Goal: Transaction & Acquisition: Purchase product/service

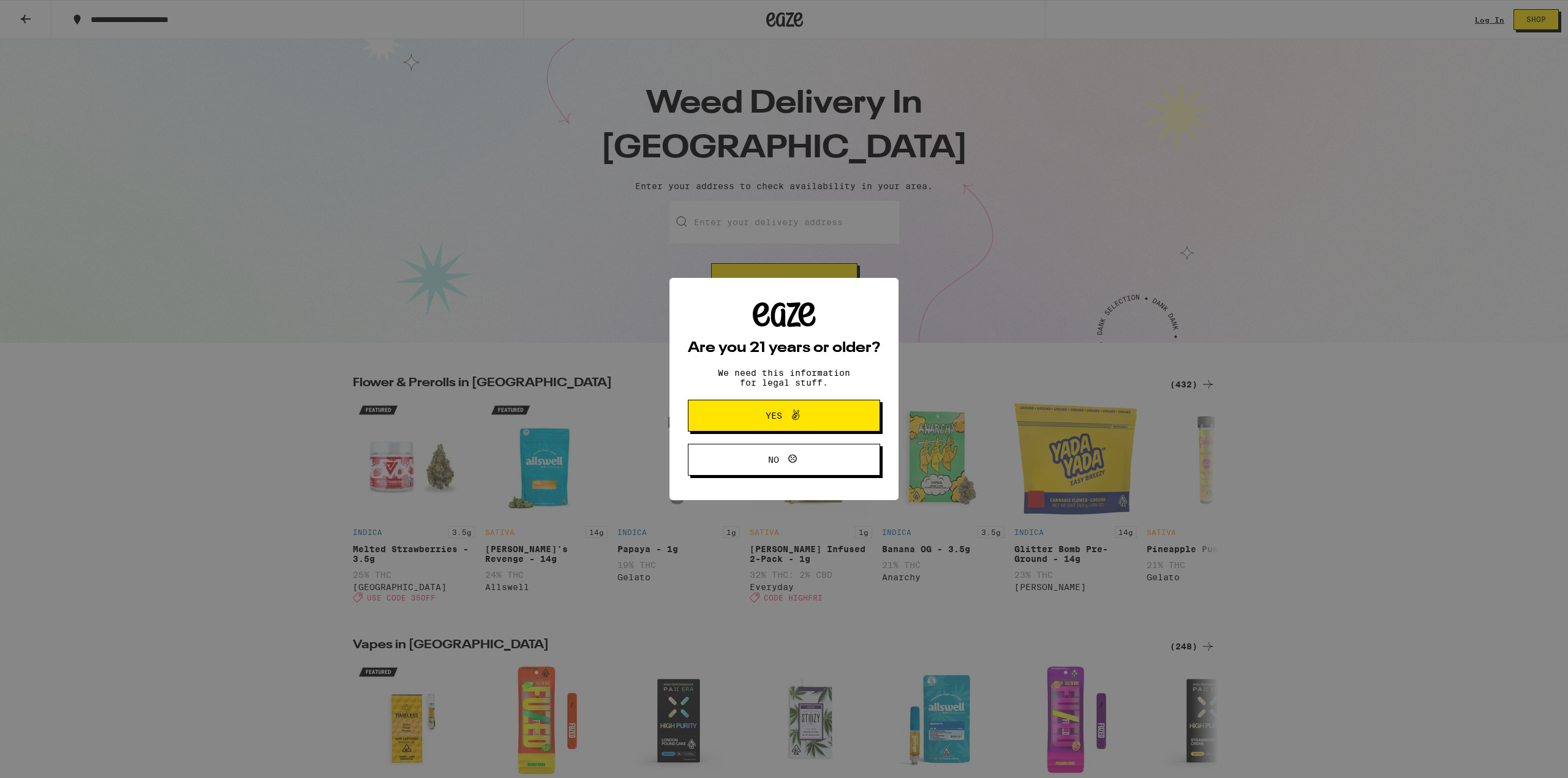
click at [806, 413] on span "Yes" at bounding box center [784, 415] width 93 height 16
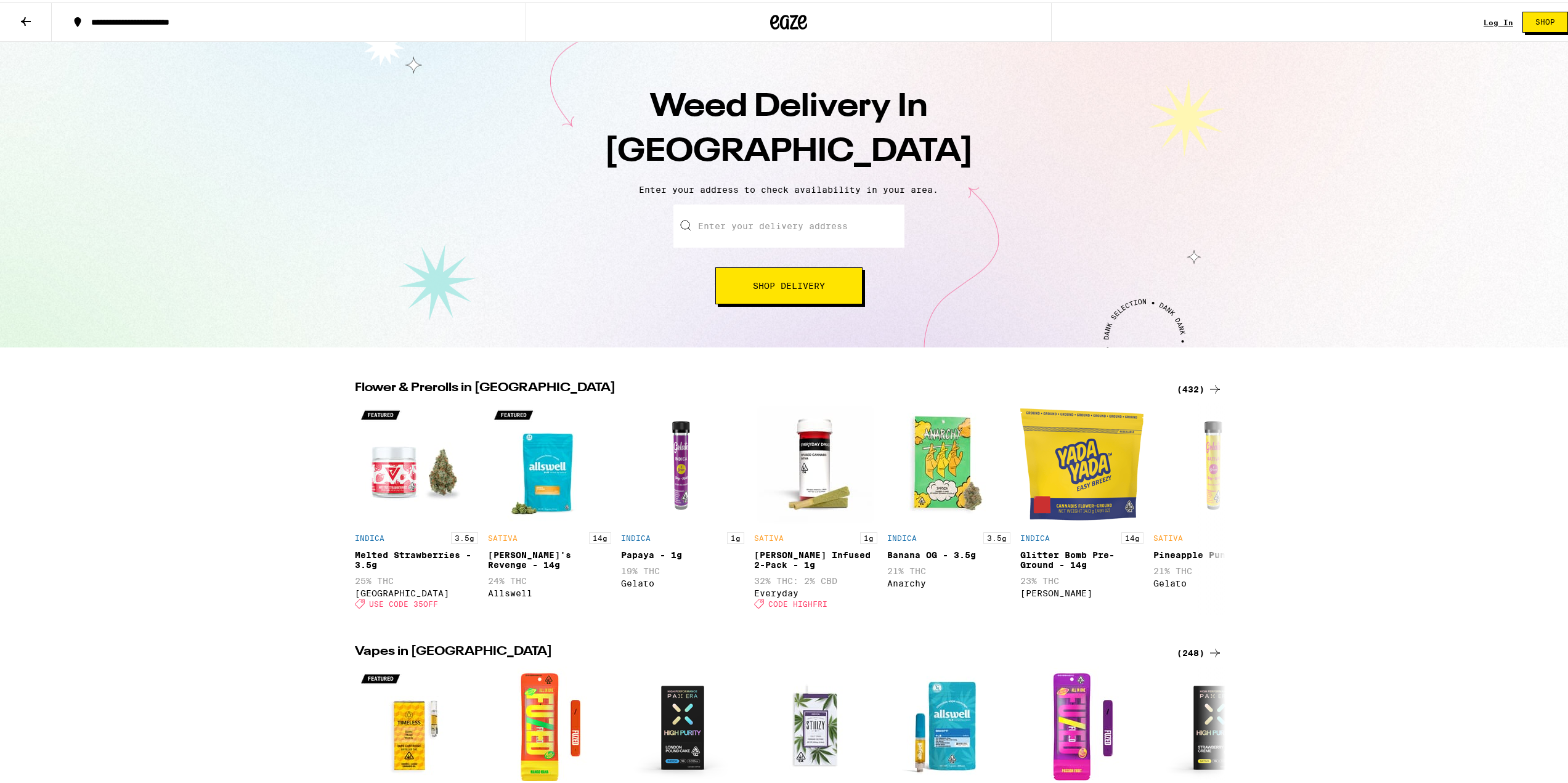
click at [809, 221] on input "Enter your delivery address" at bounding box center [789, 224] width 231 height 43
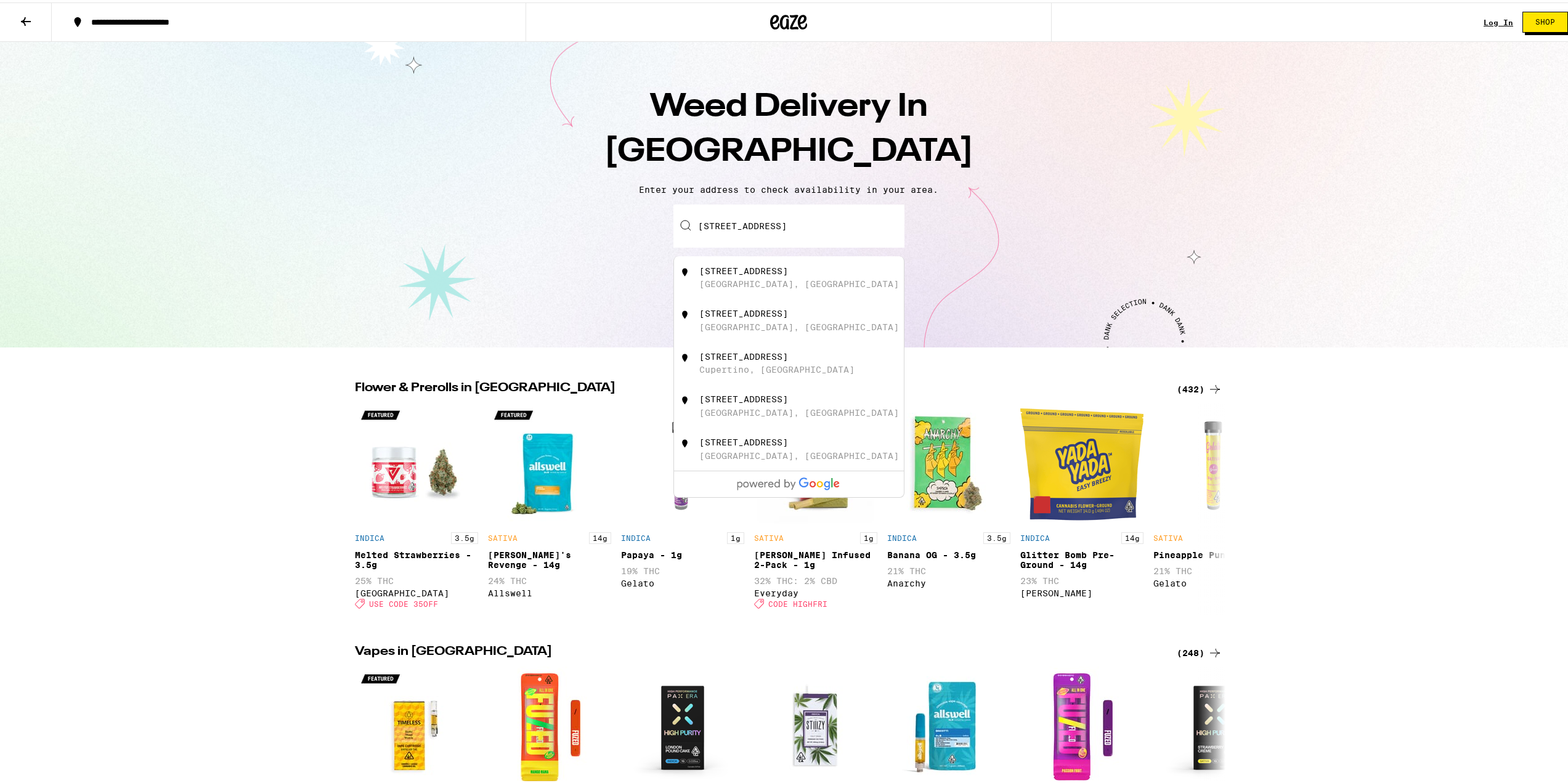
click at [838, 284] on div "[STREET_ADDRESS]" at bounding box center [809, 276] width 220 height 23
type input "[STREET_ADDRESS]"
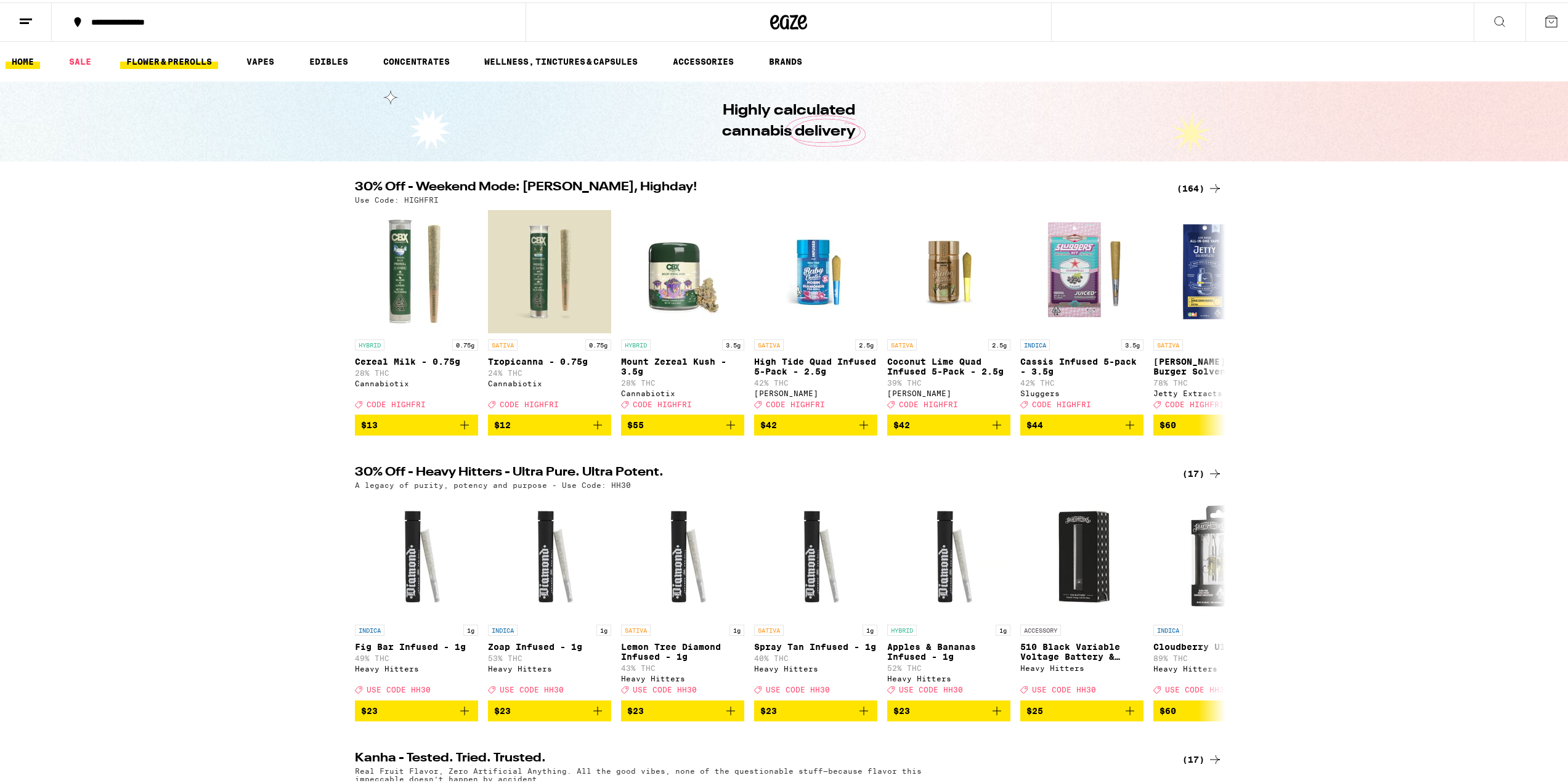
click at [167, 60] on link "FLOWER & PREROLLS" at bounding box center [169, 59] width 98 height 15
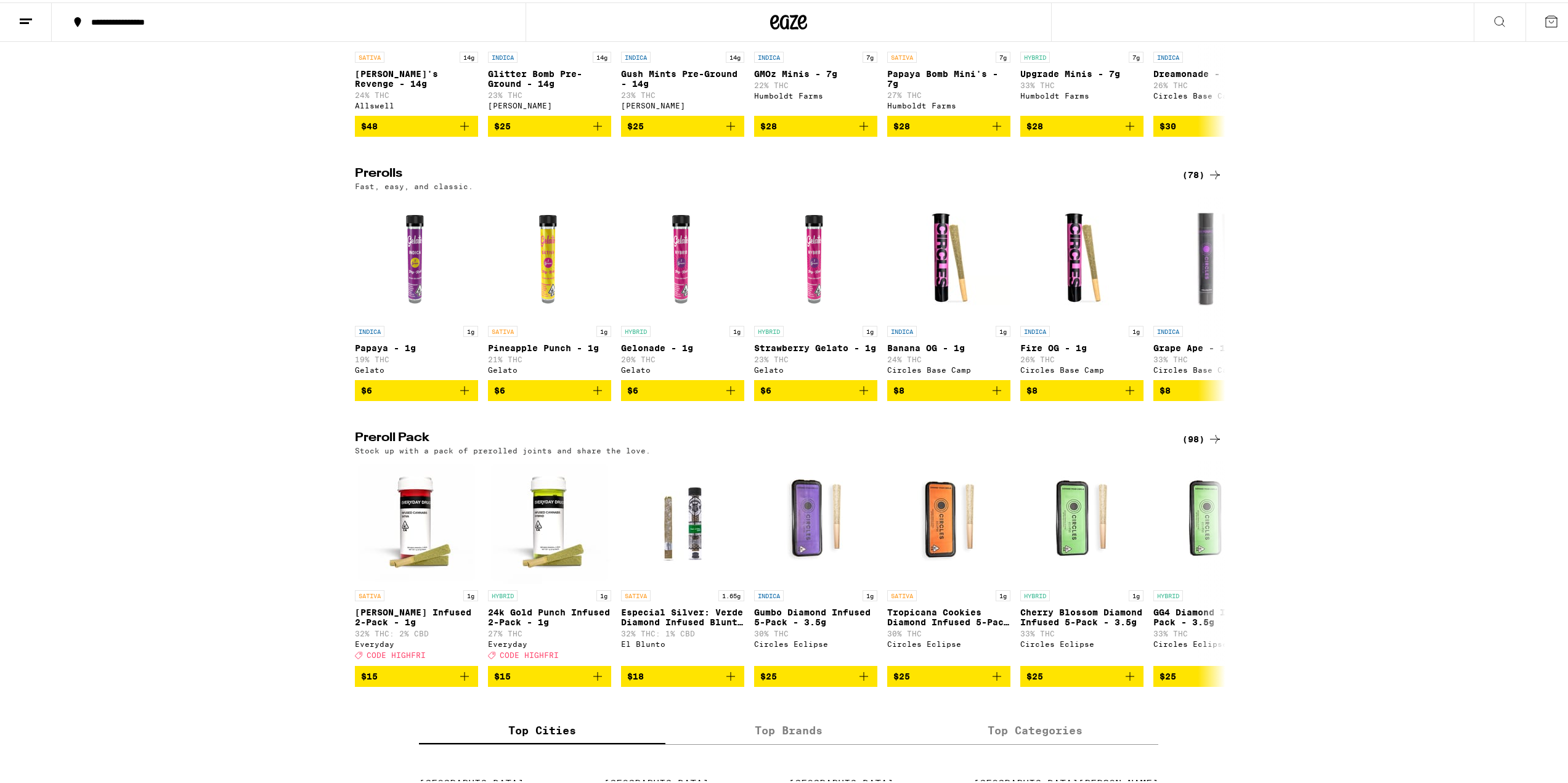
scroll to position [555, 0]
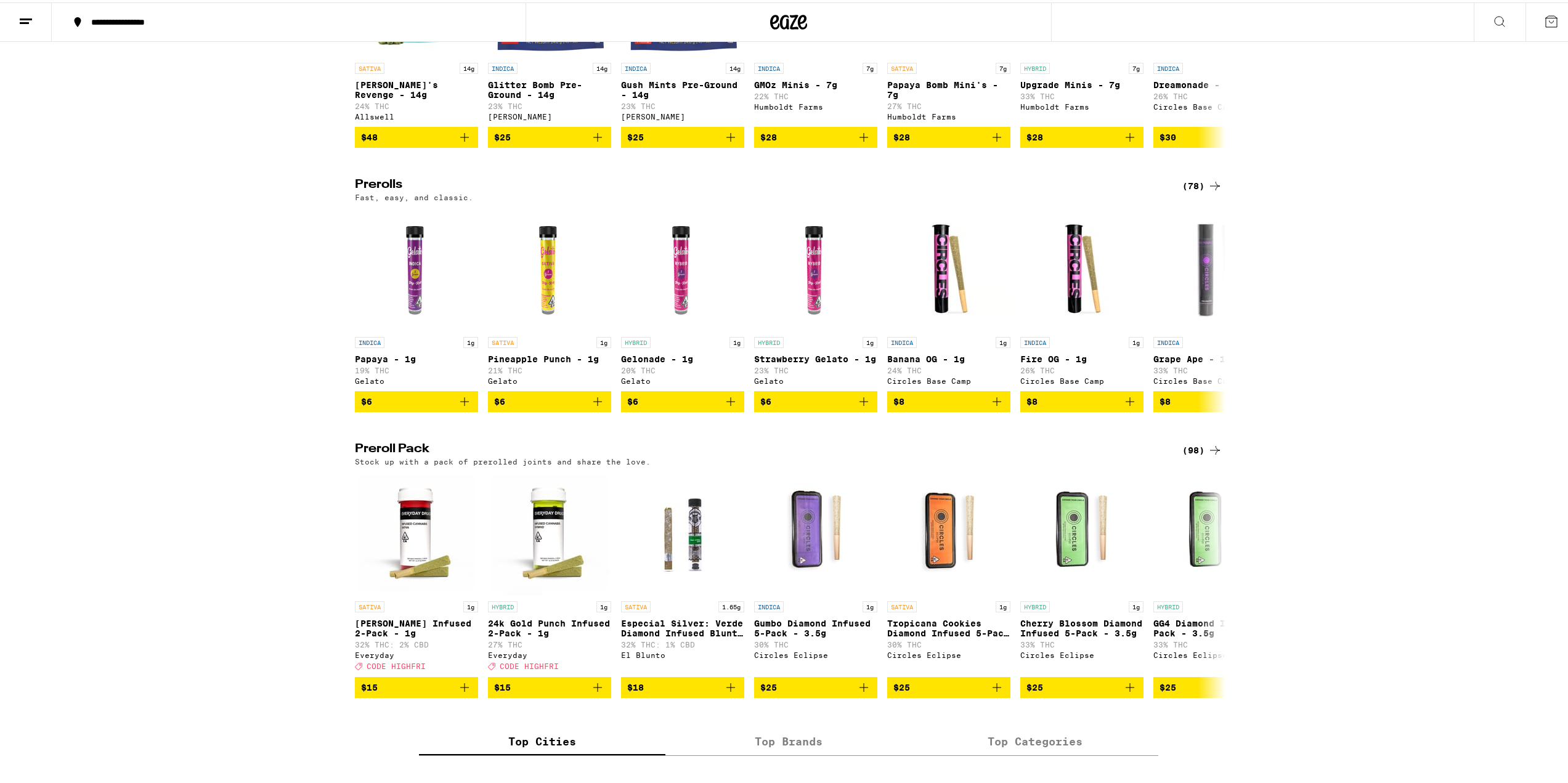
click at [1210, 191] on icon at bounding box center [1215, 184] width 15 height 15
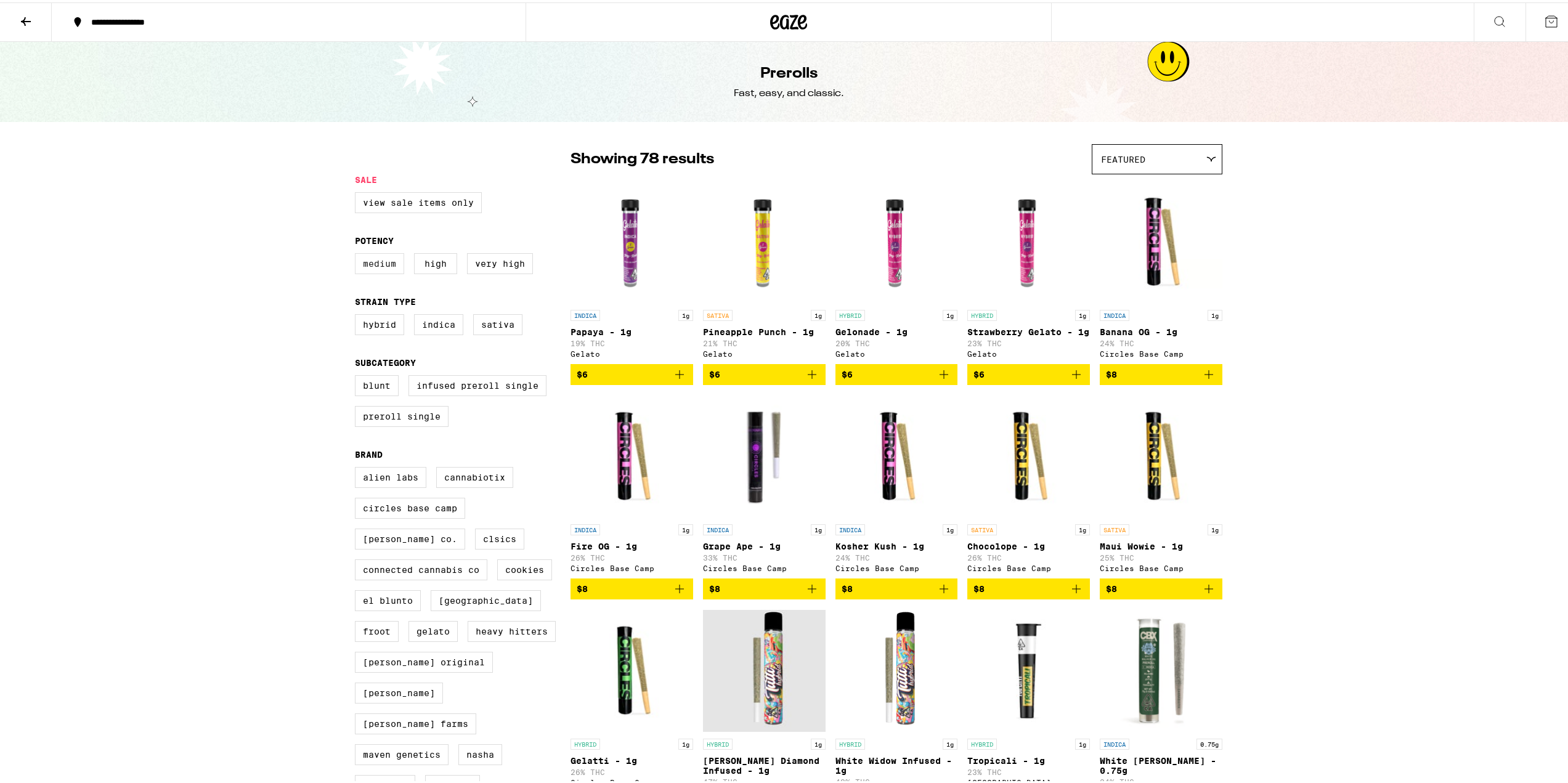
click at [374, 270] on label "Medium" at bounding box center [379, 261] width 49 height 21
click at [358, 253] on input "Medium" at bounding box center [358, 252] width 1 height 1
checkbox input "true"
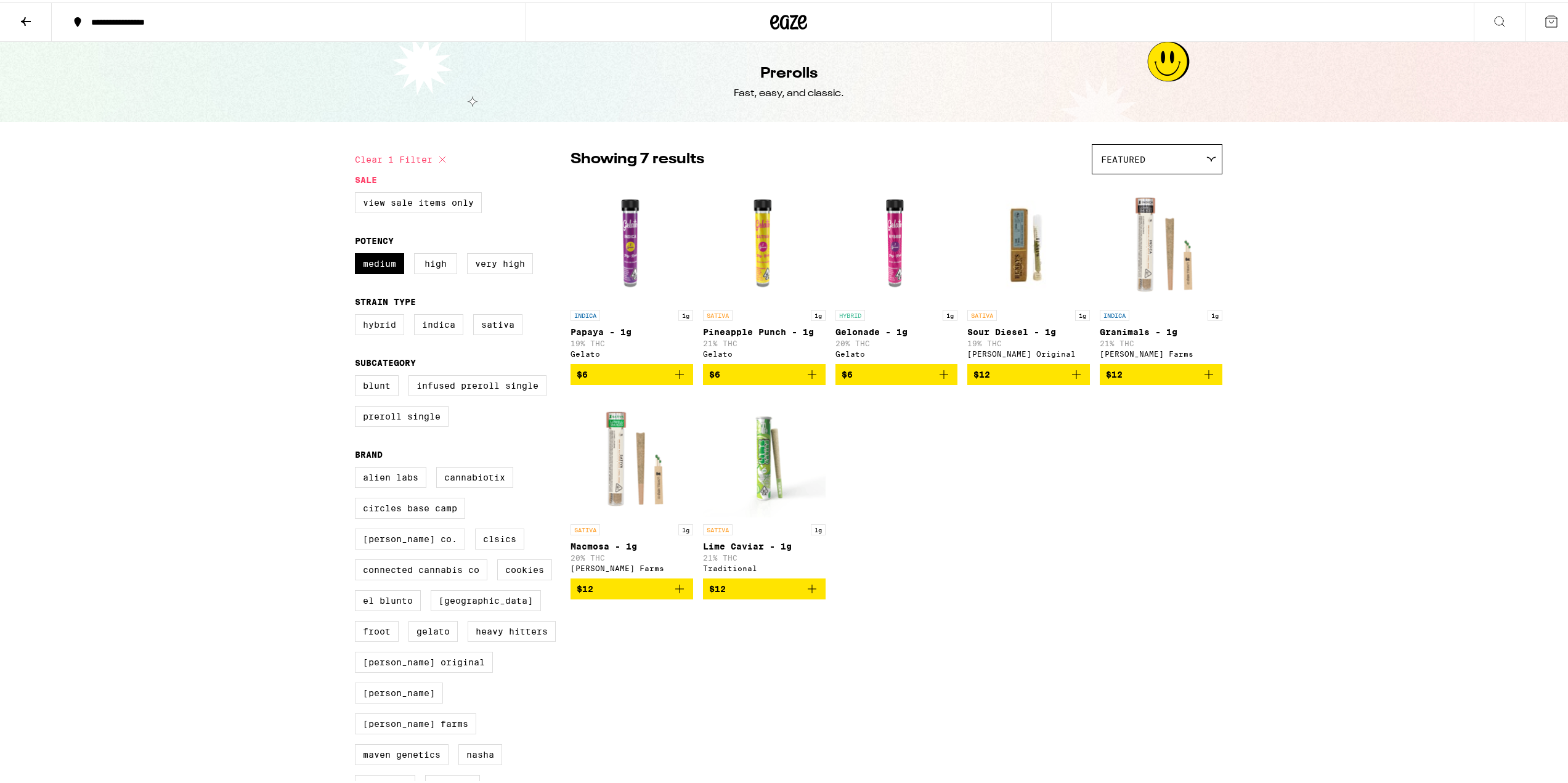
click at [373, 333] on label "Hybrid" at bounding box center [379, 322] width 49 height 21
click at [358, 314] on input "Hybrid" at bounding box center [358, 313] width 1 height 1
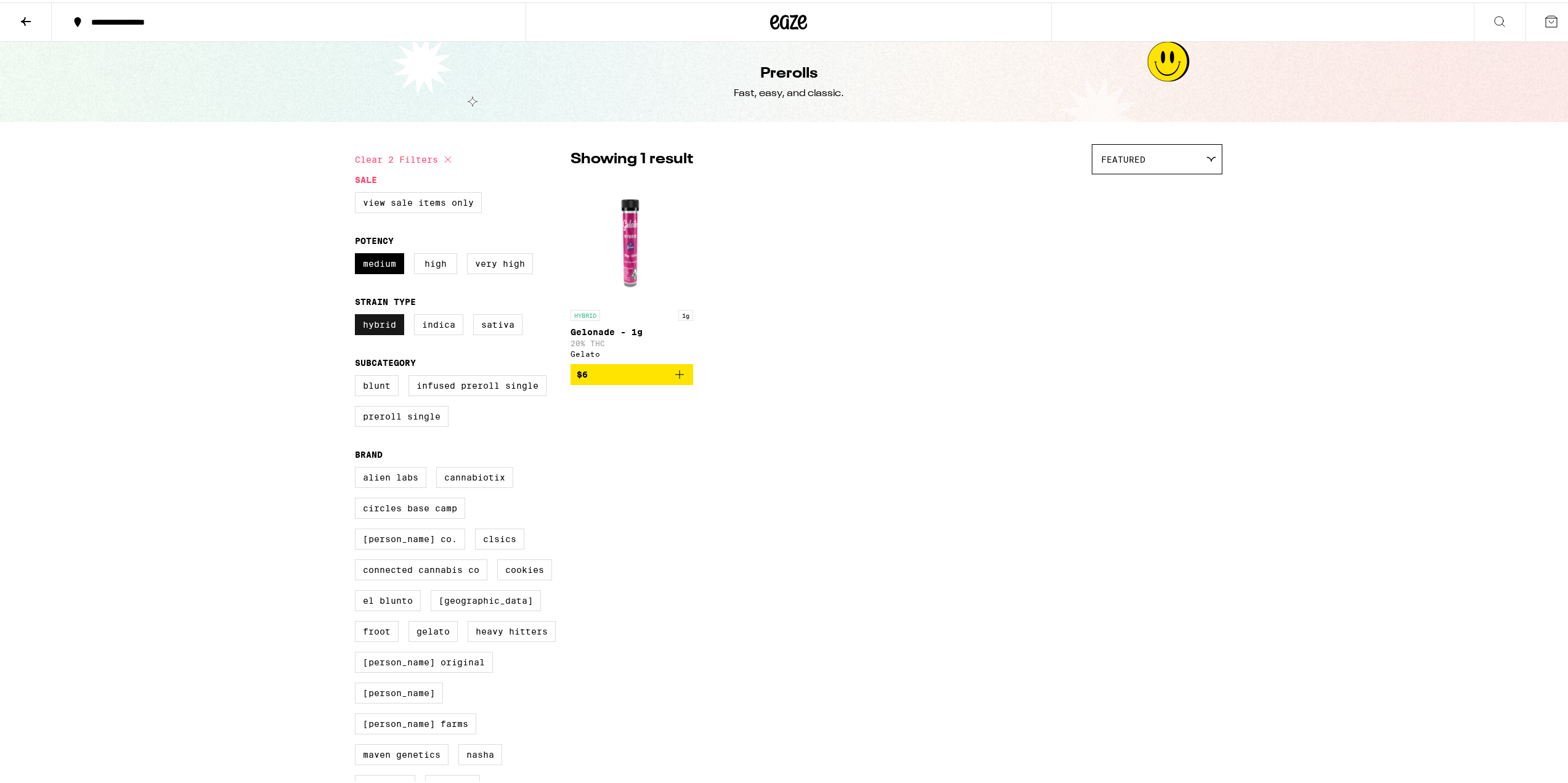
click at [365, 323] on label "Hybrid" at bounding box center [379, 322] width 49 height 21
click at [358, 314] on input "Hybrid" at bounding box center [358, 313] width 1 height 1
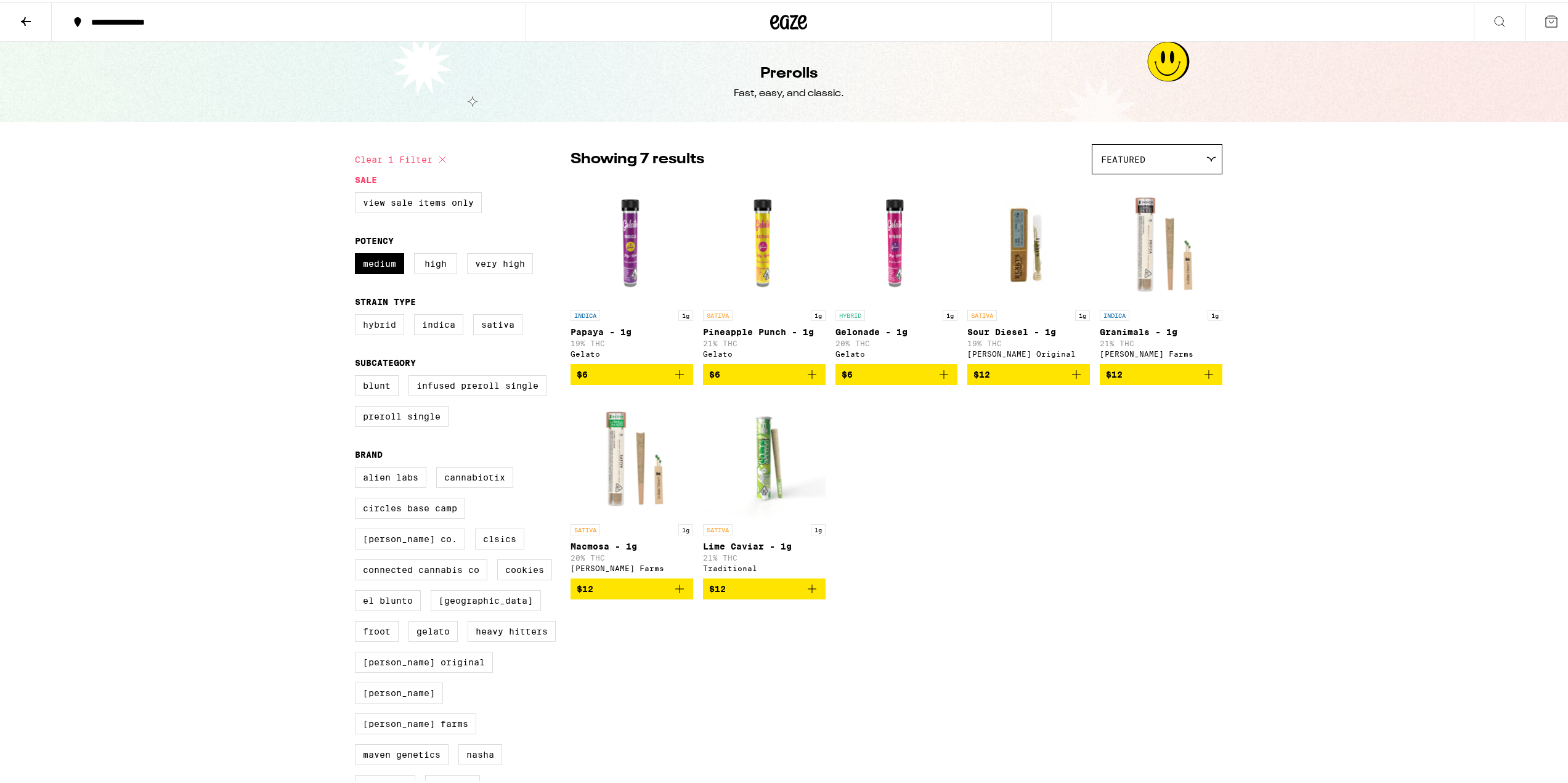
click at [363, 327] on label "Hybrid" at bounding box center [379, 322] width 49 height 21
click at [358, 314] on input "Hybrid" at bounding box center [358, 313] width 1 height 1
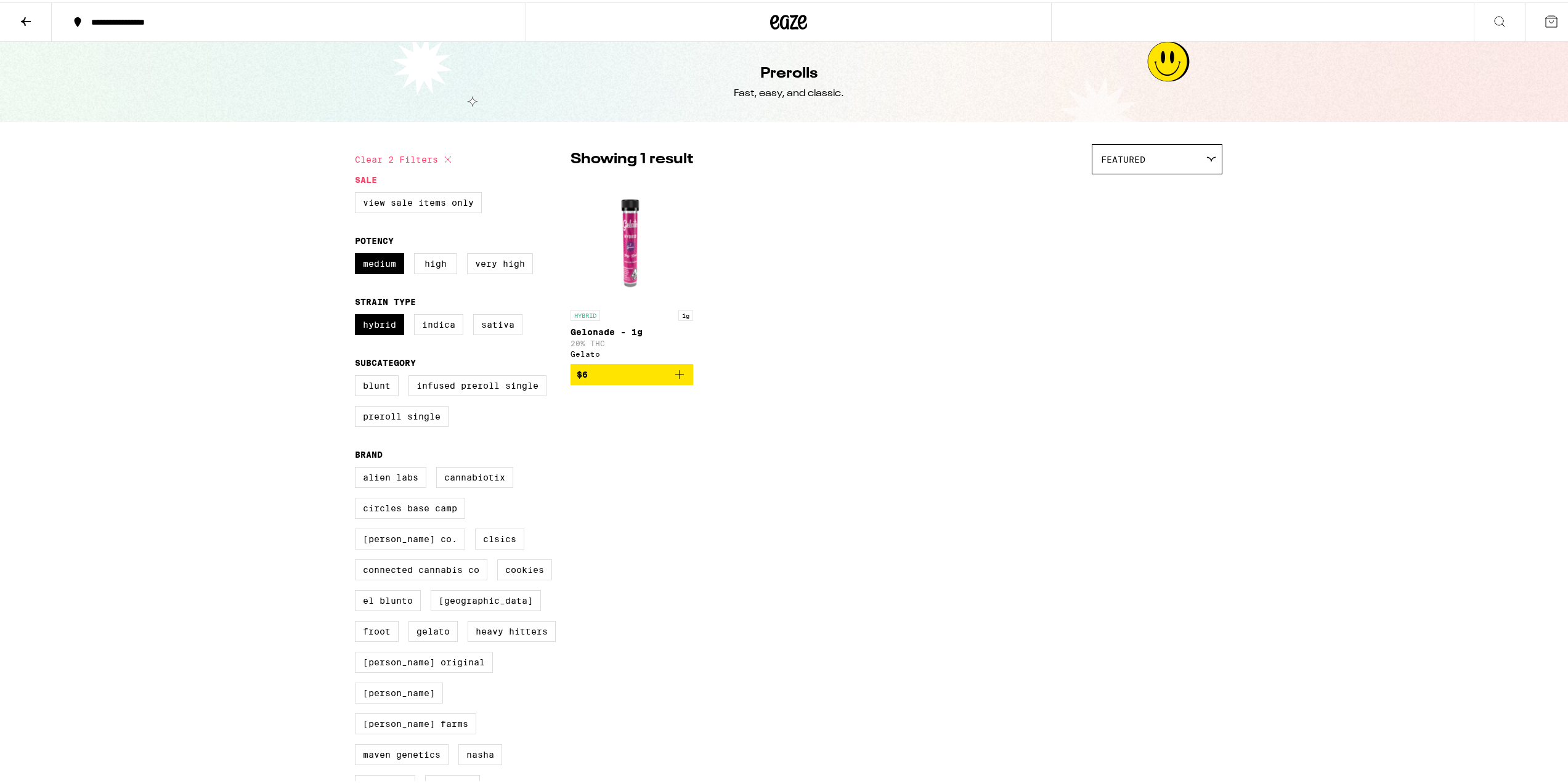
click at [637, 247] on img "Open page for Gelonade - 1g from Gelato" at bounding box center [632, 239] width 123 height 123
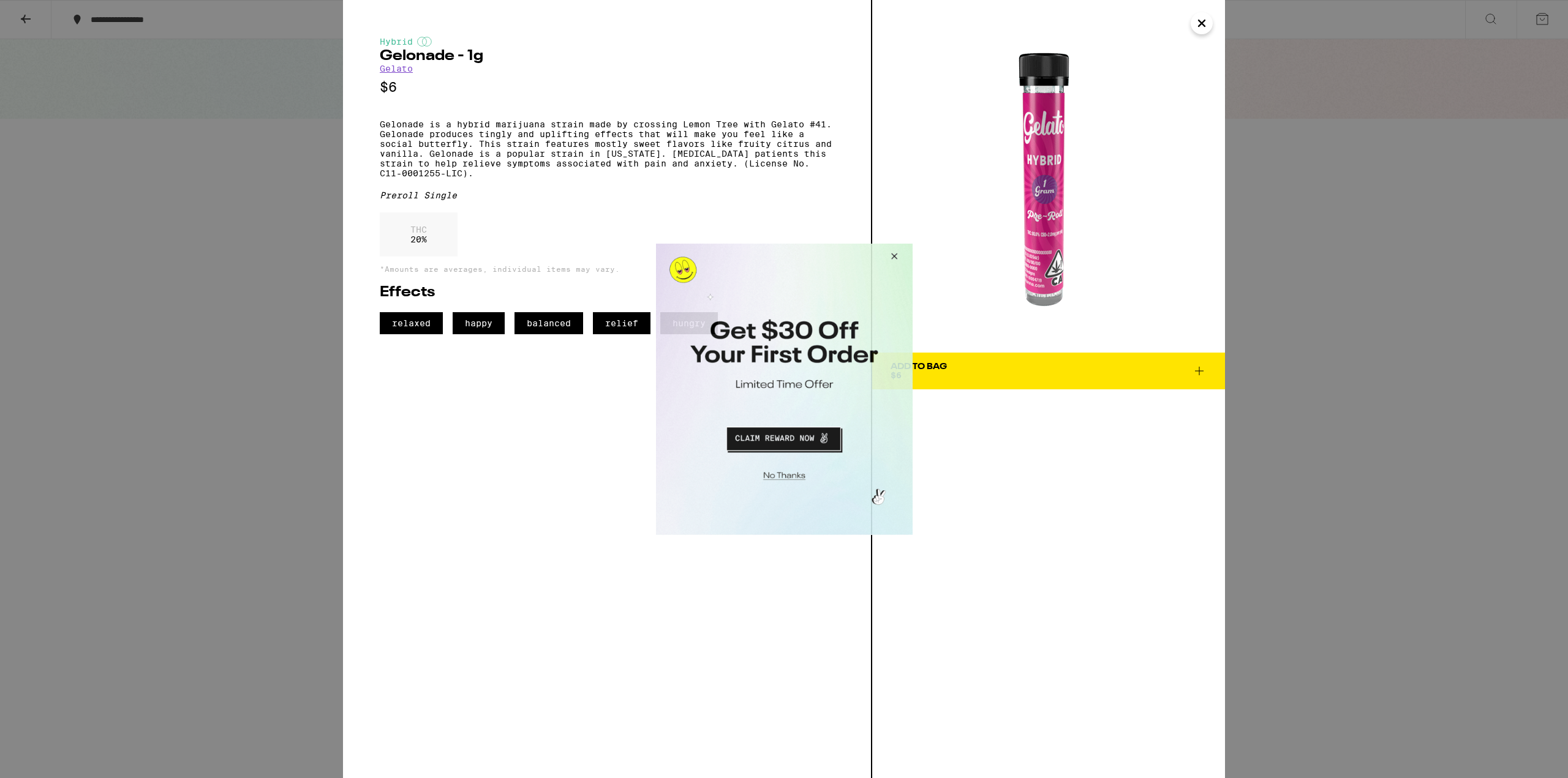
click at [890, 257] on button "Close Modal" at bounding box center [892, 257] width 33 height 29
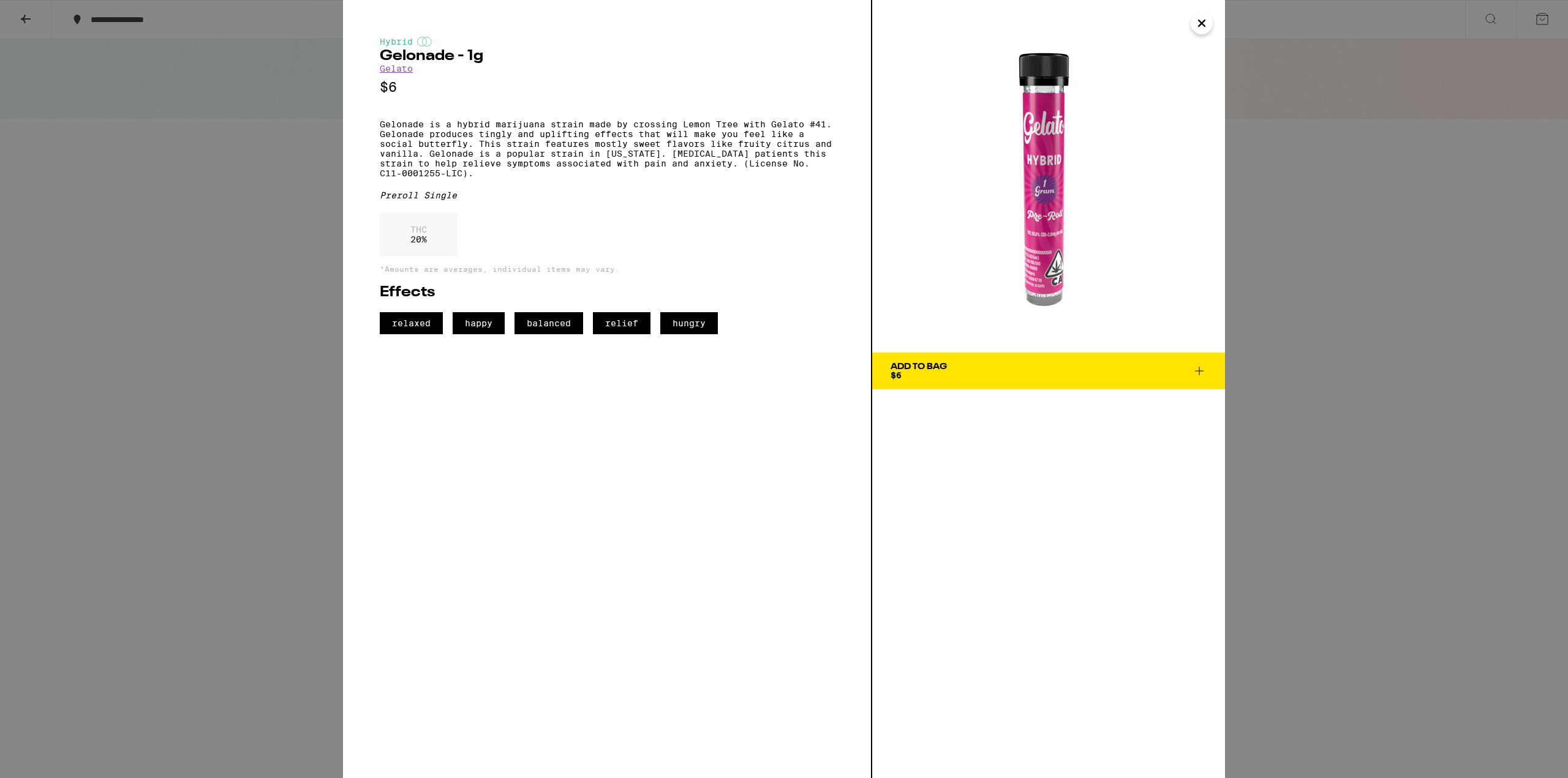
click at [932, 374] on div "Add To Bag $6" at bounding box center [919, 371] width 56 height 17
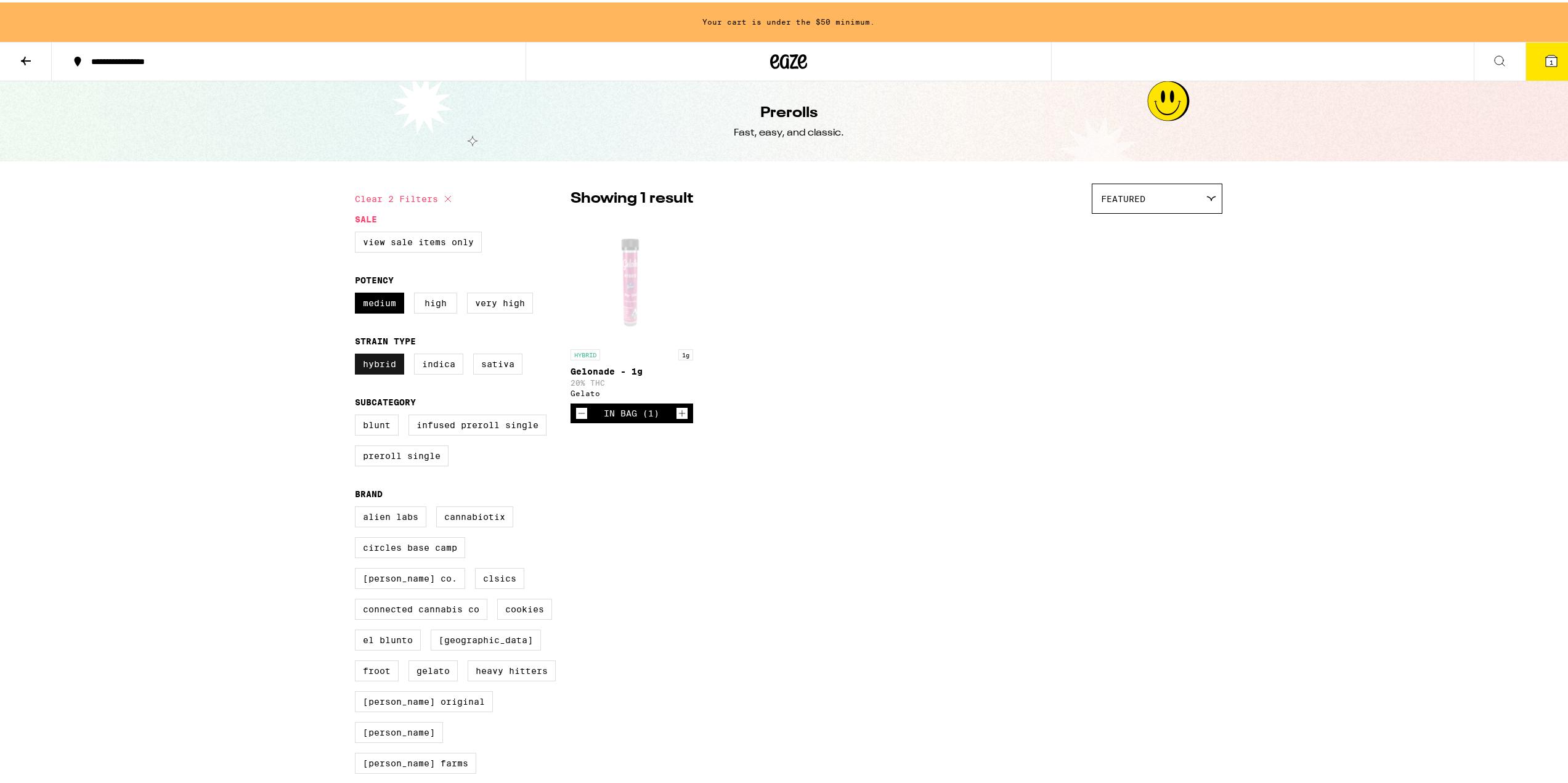
click at [380, 372] on label "Hybrid" at bounding box center [379, 361] width 49 height 21
click at [358, 353] on input "Hybrid" at bounding box center [358, 353] width 1 height 1
checkbox input "false"
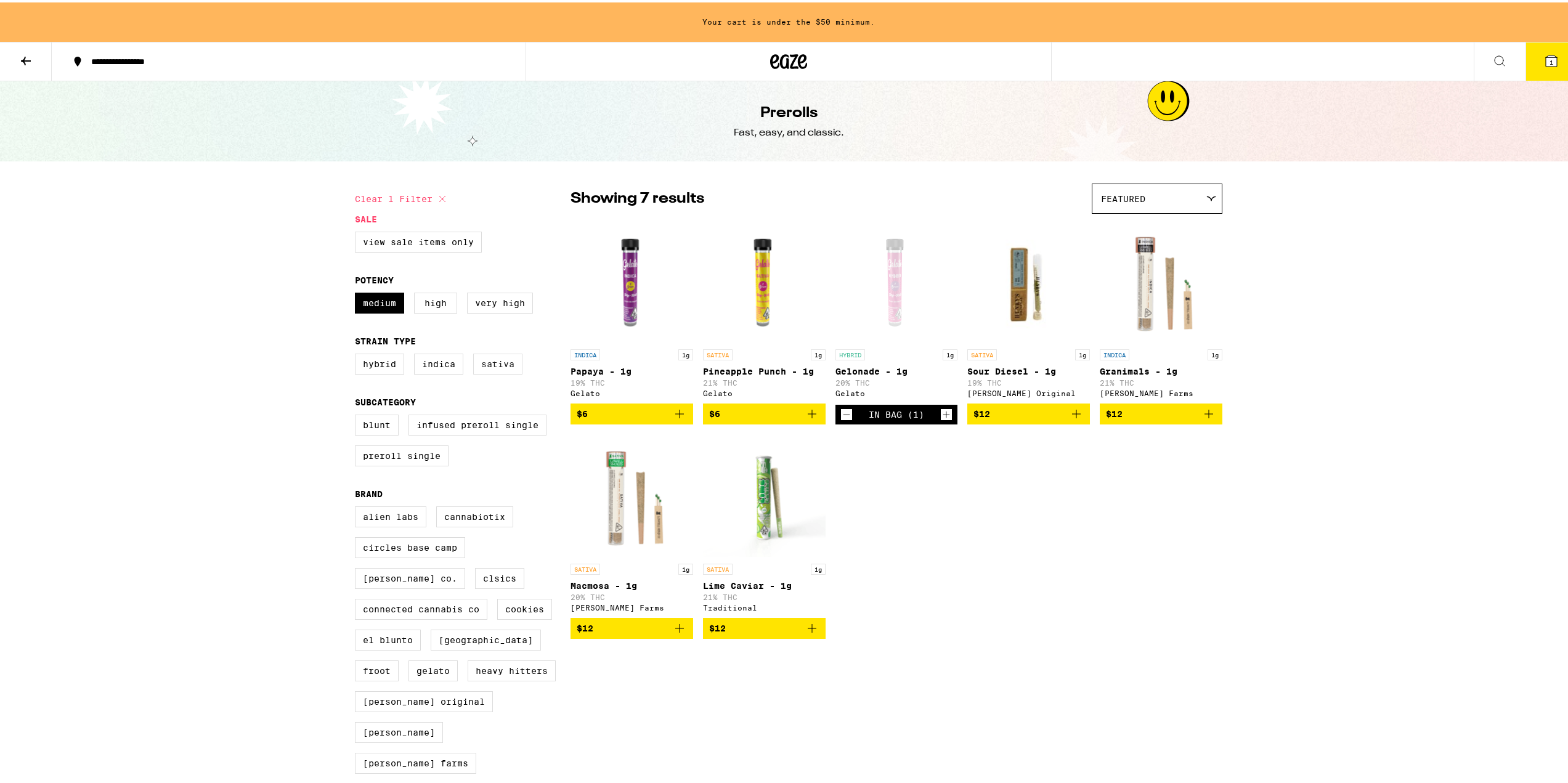
click at [501, 369] on label "Sativa" at bounding box center [497, 361] width 49 height 21
click at [358, 353] on input "Sativa" at bounding box center [358, 353] width 1 height 1
checkbox input "true"
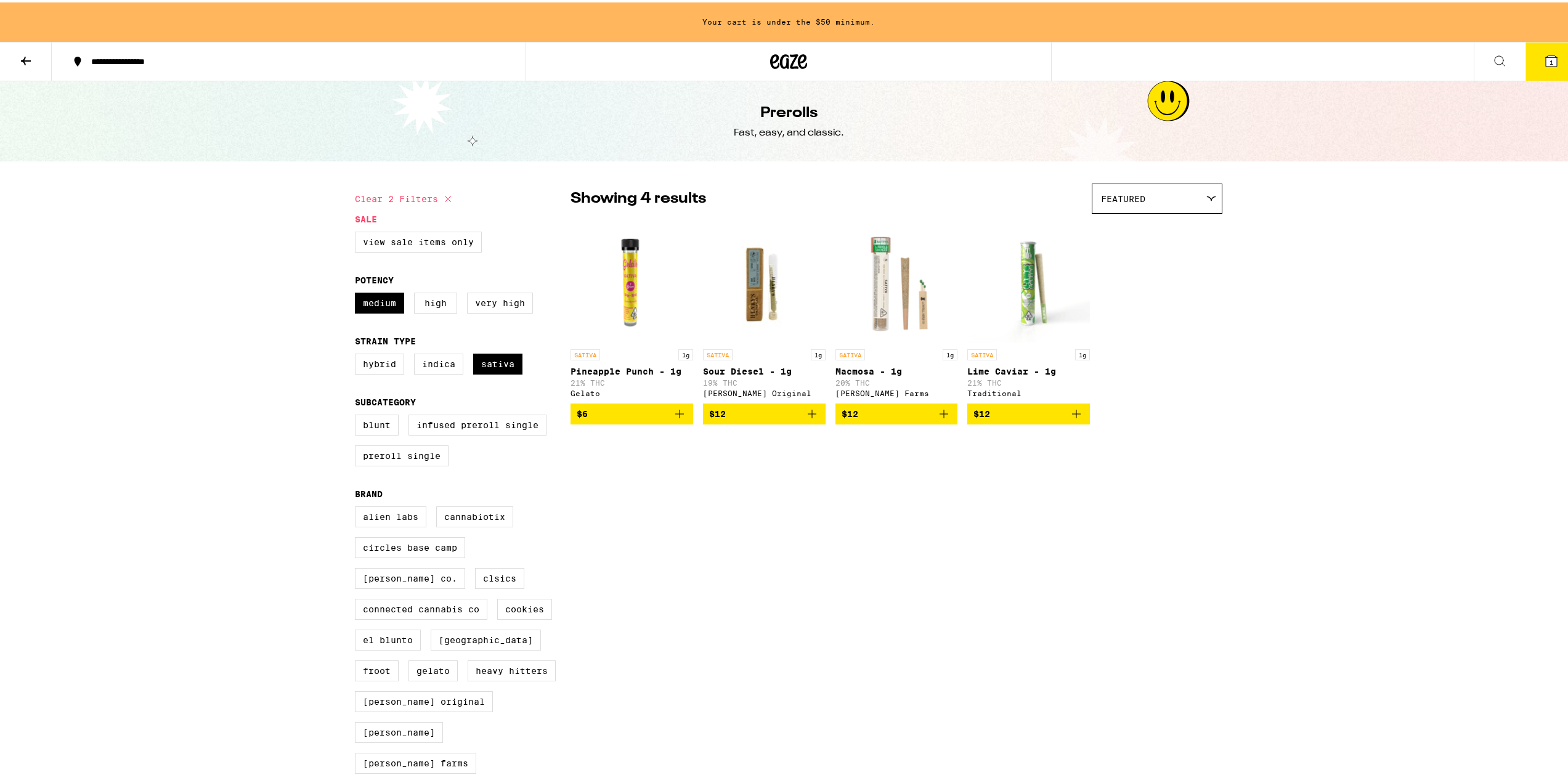
click at [738, 276] on img "Open page for Sour Diesel - 1g from Henry's Original" at bounding box center [764, 278] width 123 height 123
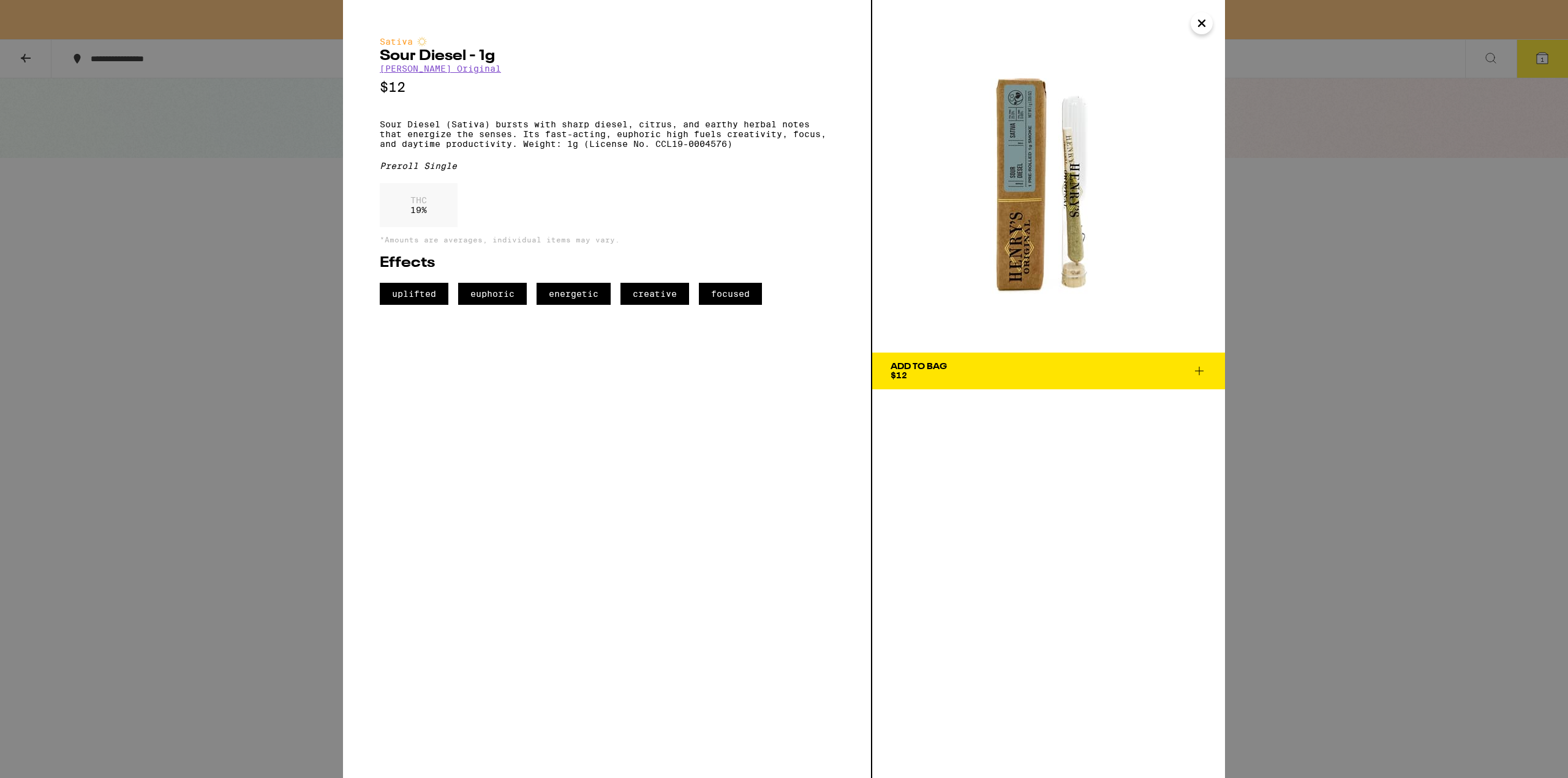
click at [1204, 29] on icon "Close" at bounding box center [1202, 23] width 15 height 18
